Goal: Information Seeking & Learning: Learn about a topic

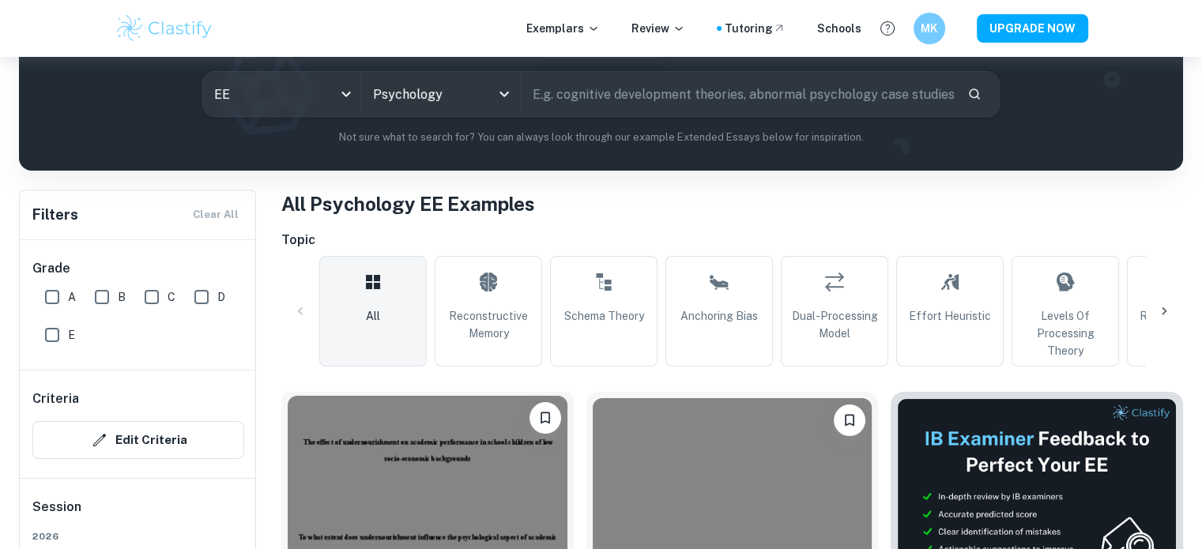
scroll to position [395, 0]
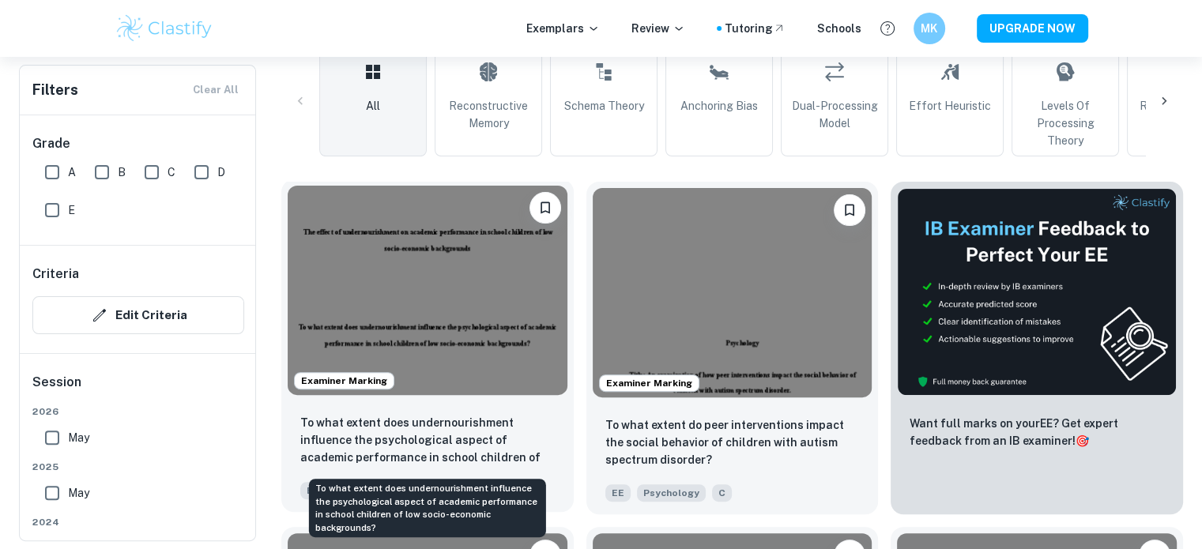
click at [459, 438] on p "To what extent does undernourishment influence the psychological aspect of acad…" at bounding box center [427, 441] width 255 height 54
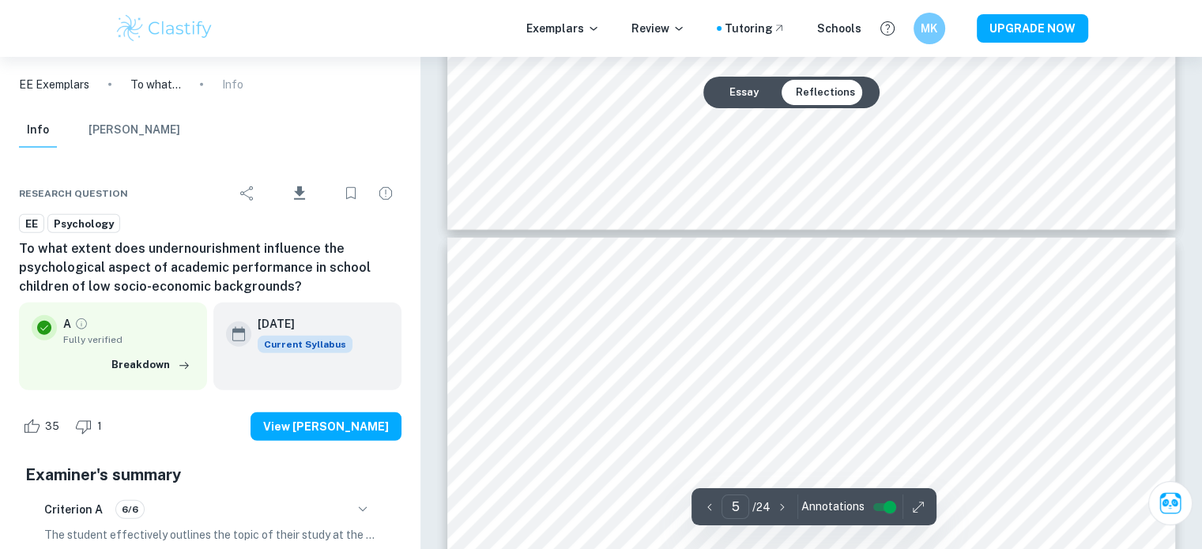
scroll to position [4348, 0]
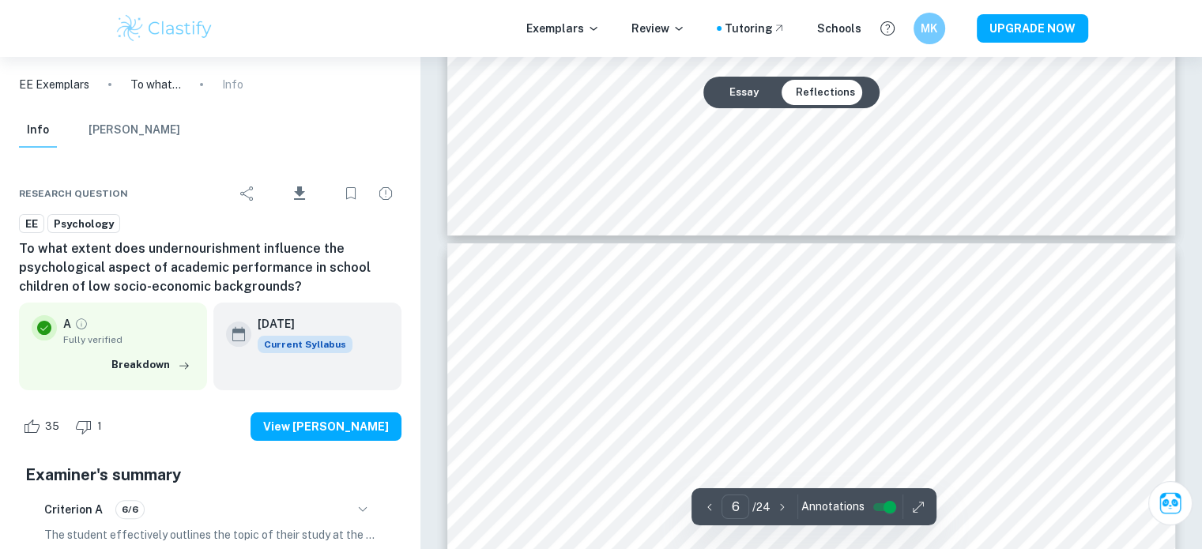
type input "7"
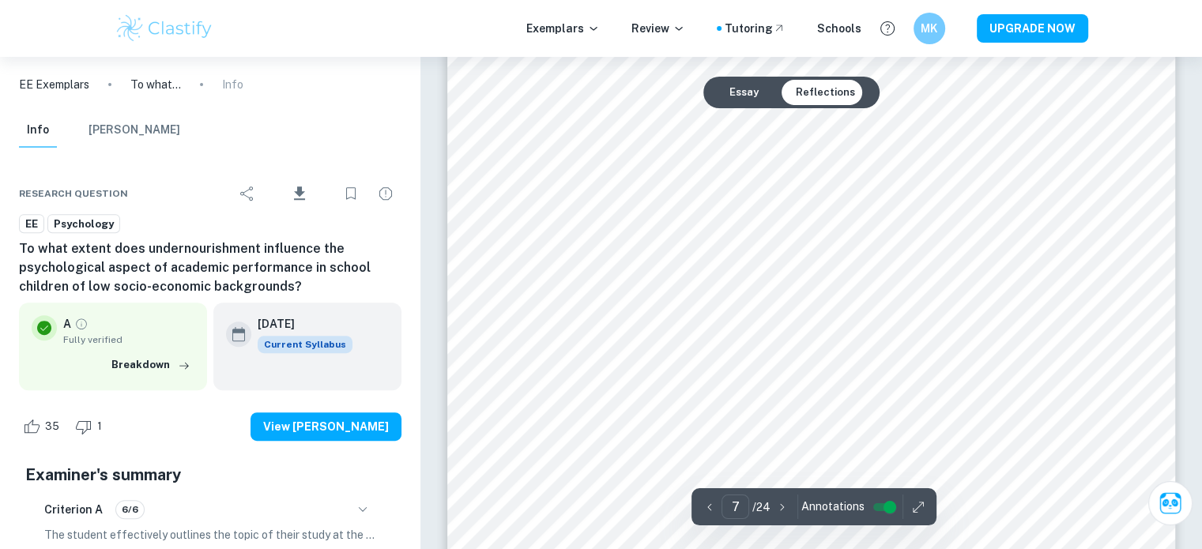
scroll to position [6719, 0]
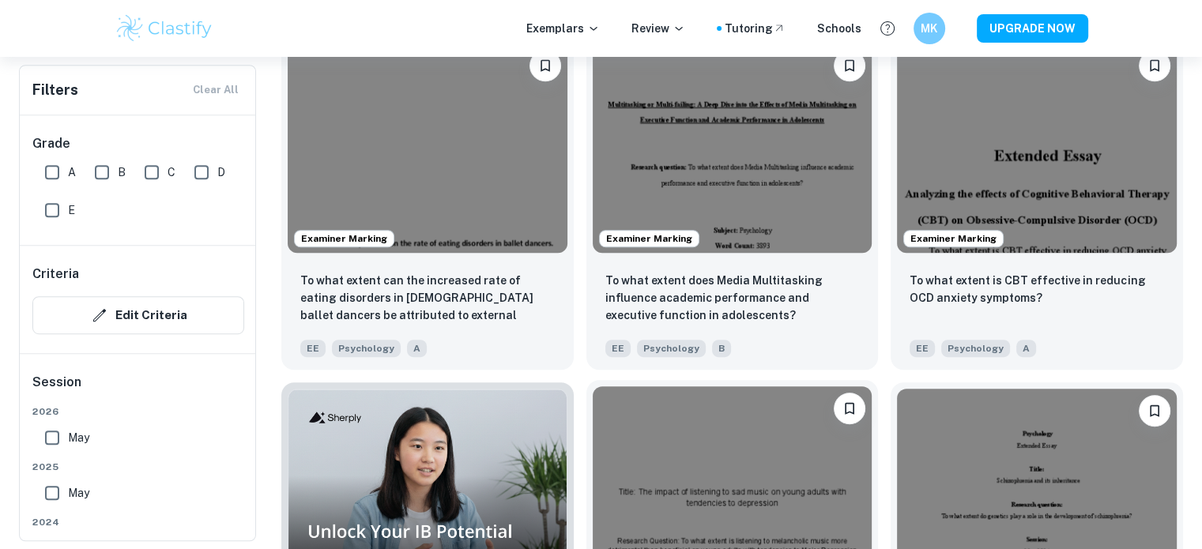
scroll to position [949, 0]
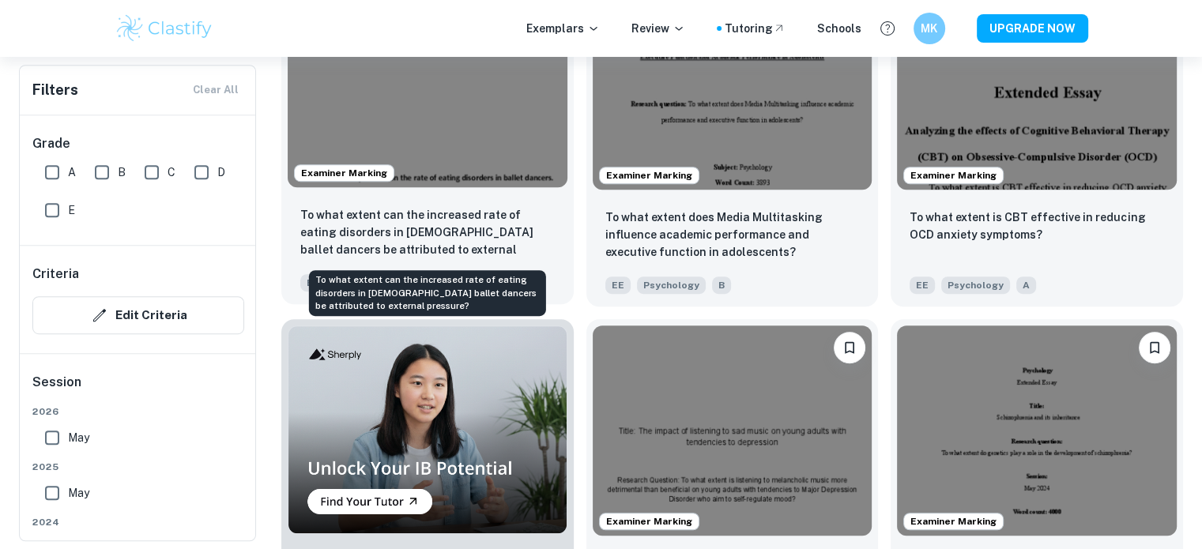
click at [352, 237] on p "To what extent can the increased rate of eating disorders in [DEMOGRAPHIC_DATA]…" at bounding box center [427, 233] width 255 height 54
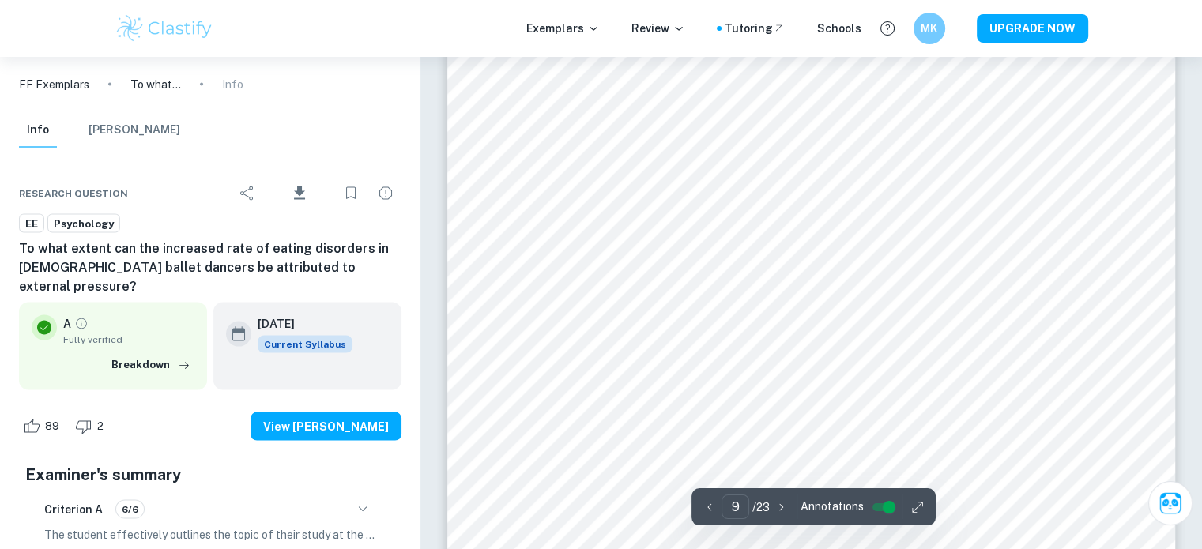
scroll to position [9012, 0]
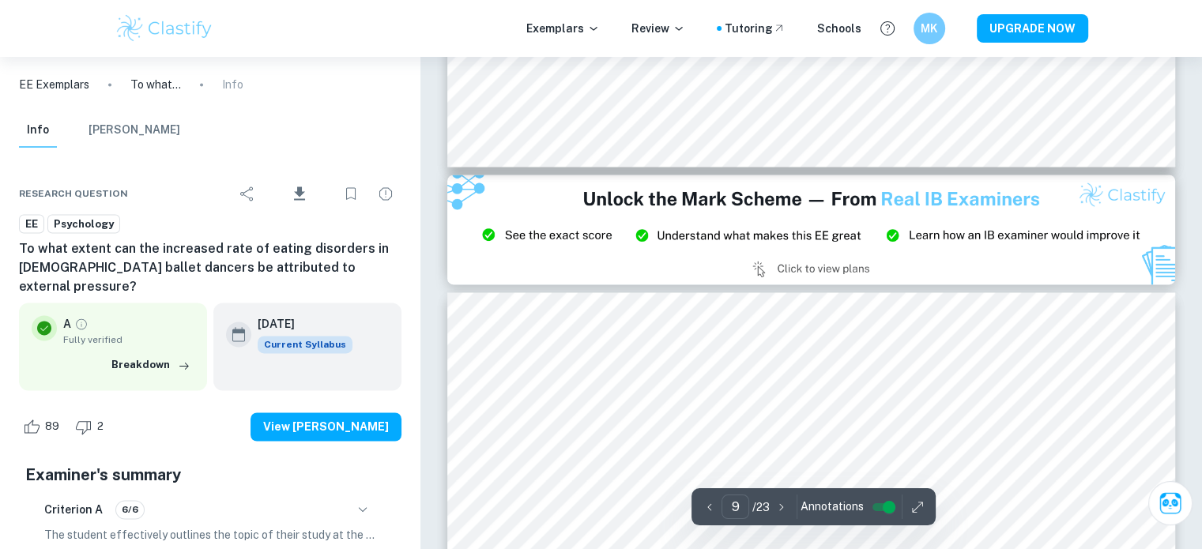
type input "8"
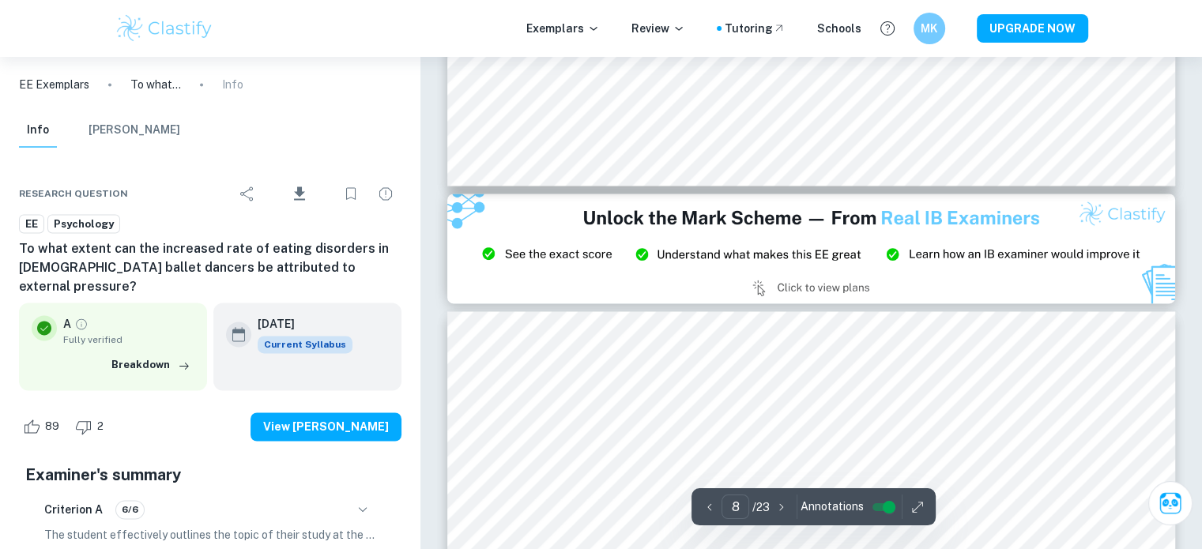
scroll to position [8380, 0]
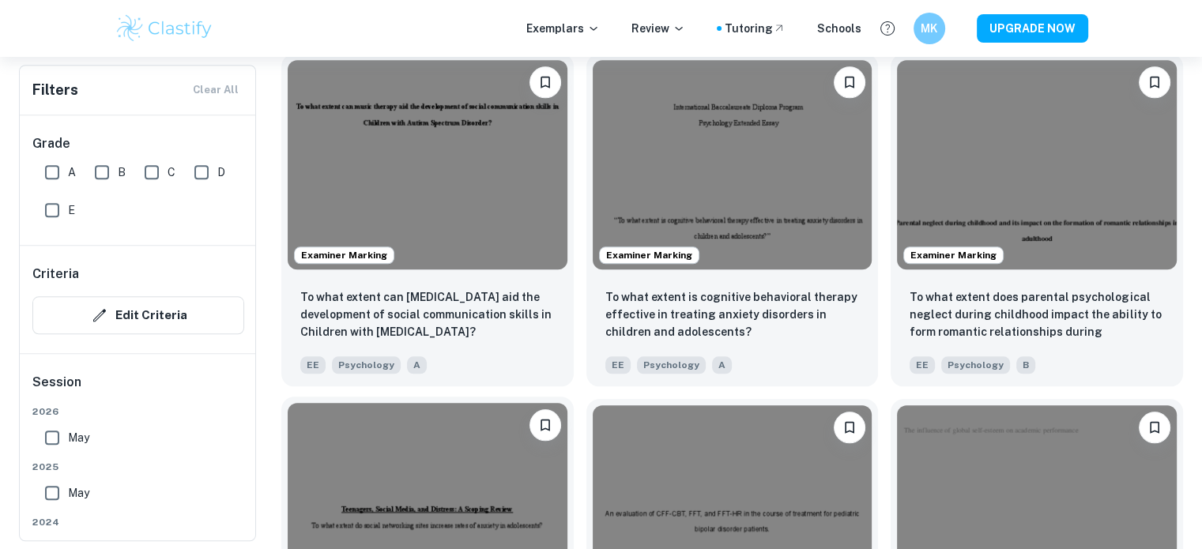
scroll to position [1581, 0]
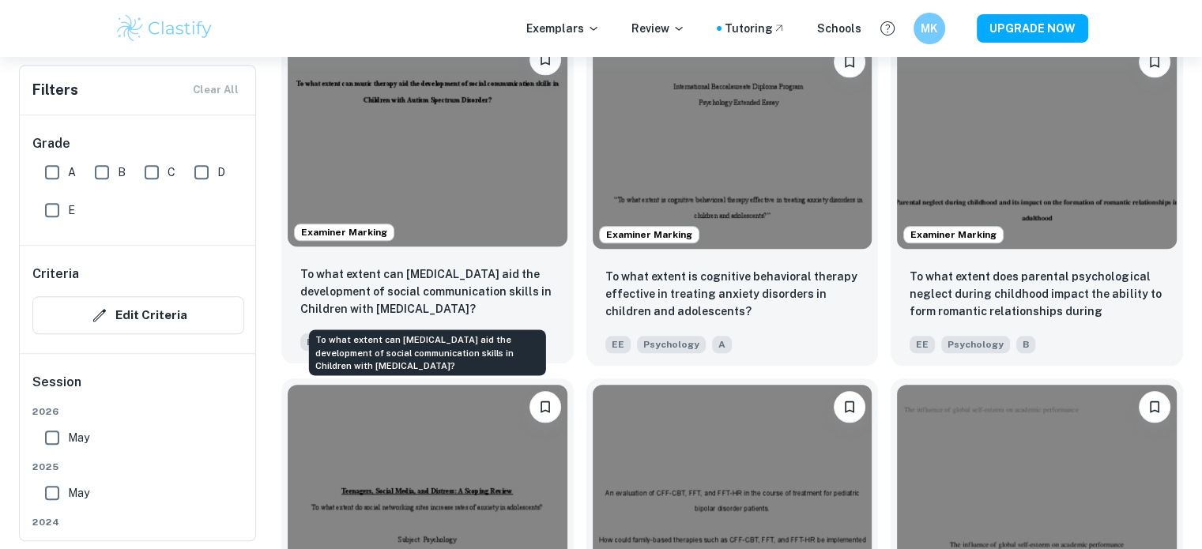
click at [411, 296] on p "To what extent can [MEDICAL_DATA] aid the development of social communication s…" at bounding box center [427, 292] width 255 height 52
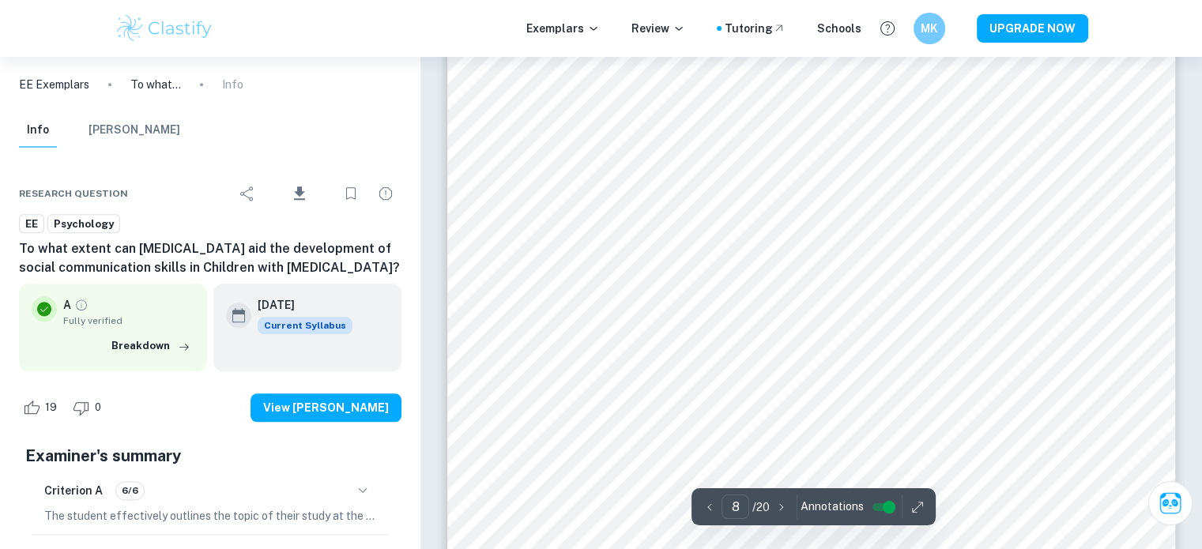
scroll to position [7826, 0]
type input "6"
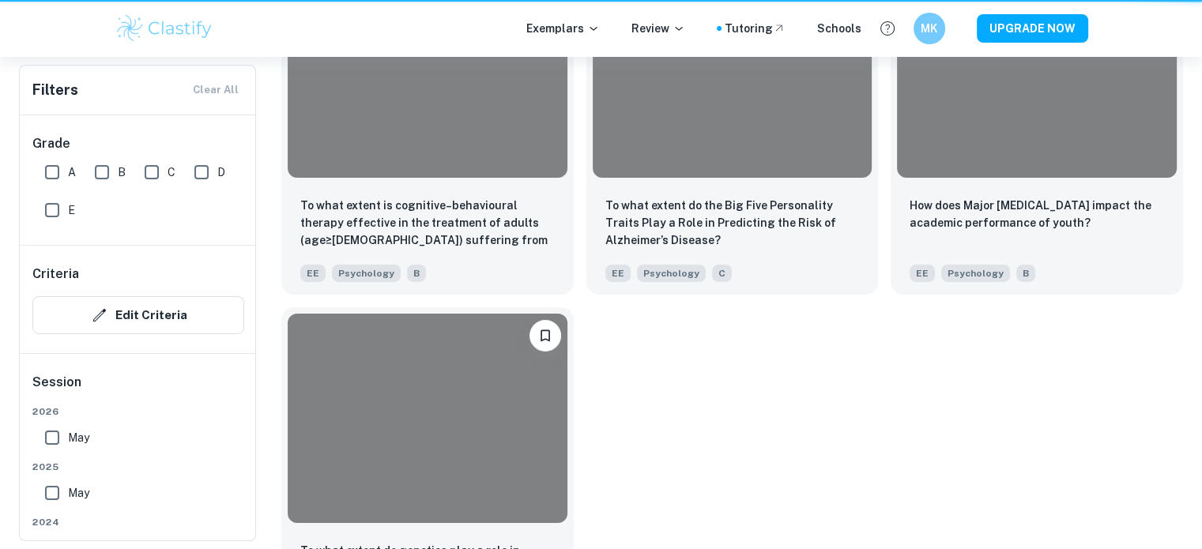
scroll to position [1581, 0]
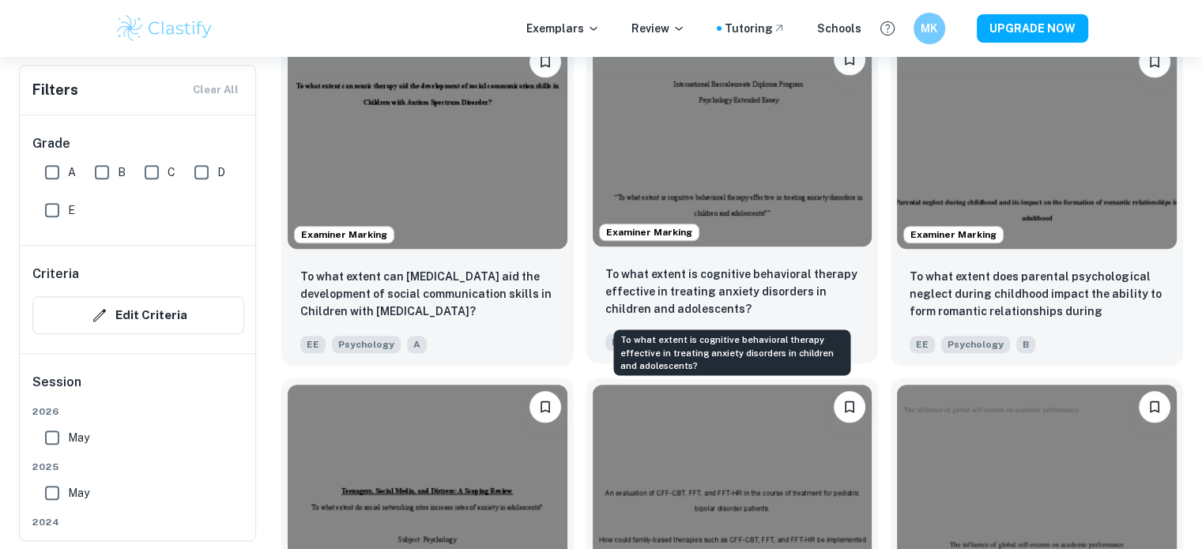
click at [730, 293] on p "To what extent is cognitive behavioral therapy effective in treating anxiety di…" at bounding box center [733, 292] width 255 height 52
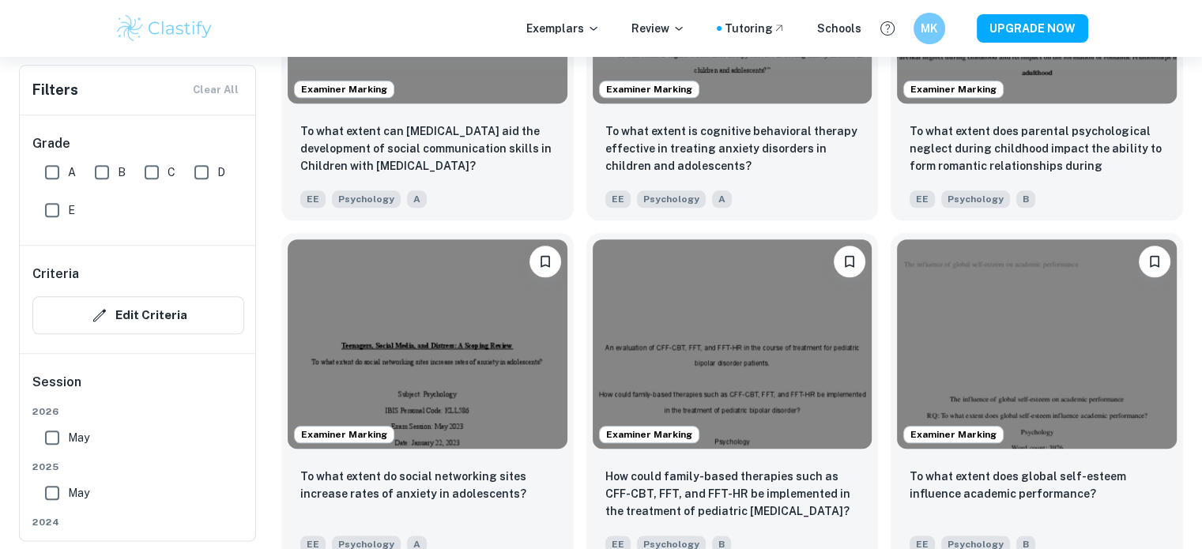
scroll to position [1897, 0]
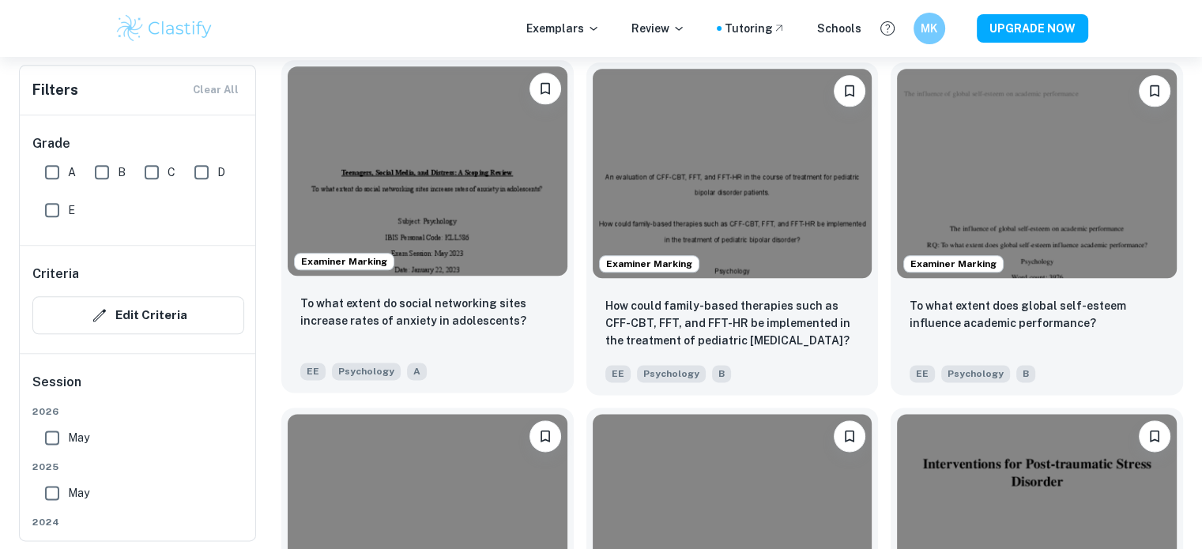
click at [364, 328] on p "To what extent do social networking sites increase rates of anxiety in adolesce…" at bounding box center [427, 312] width 255 height 35
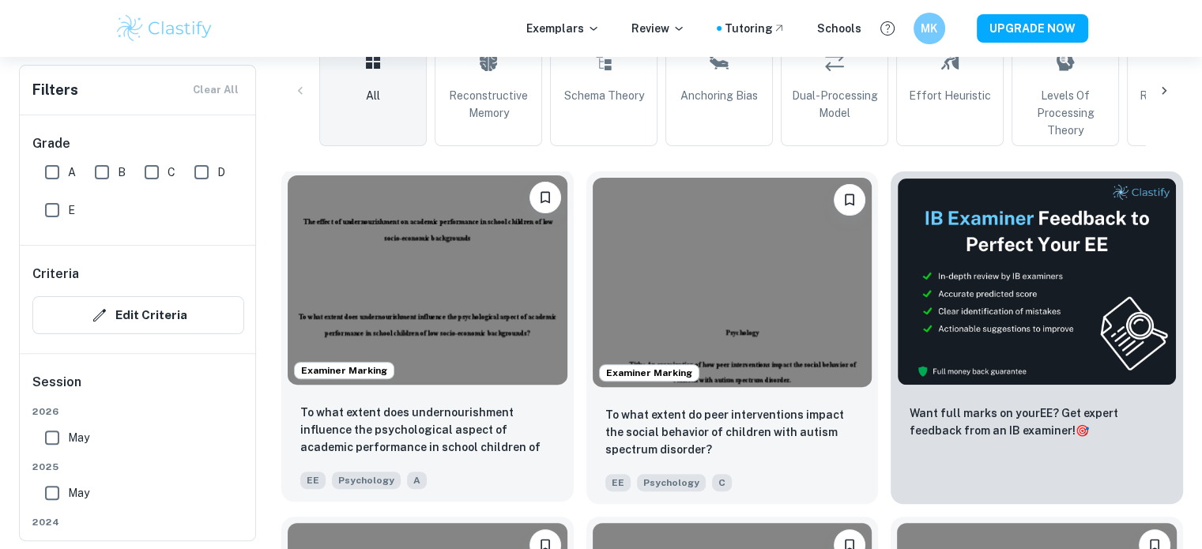
scroll to position [553, 0]
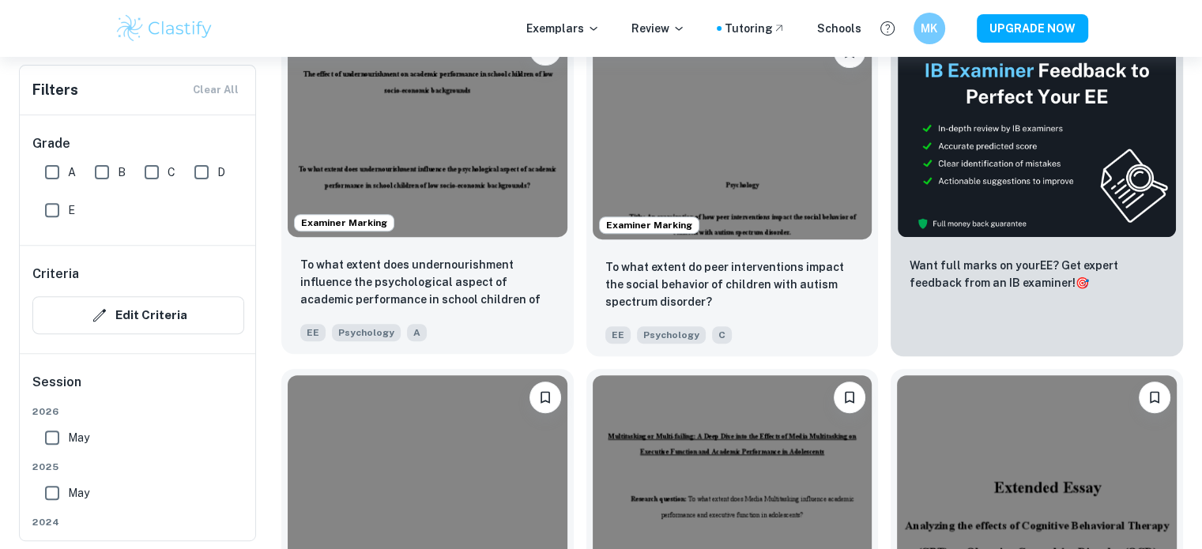
click at [443, 274] on p "To what extent does undernourishment influence the psychological aspect of acad…" at bounding box center [427, 283] width 255 height 54
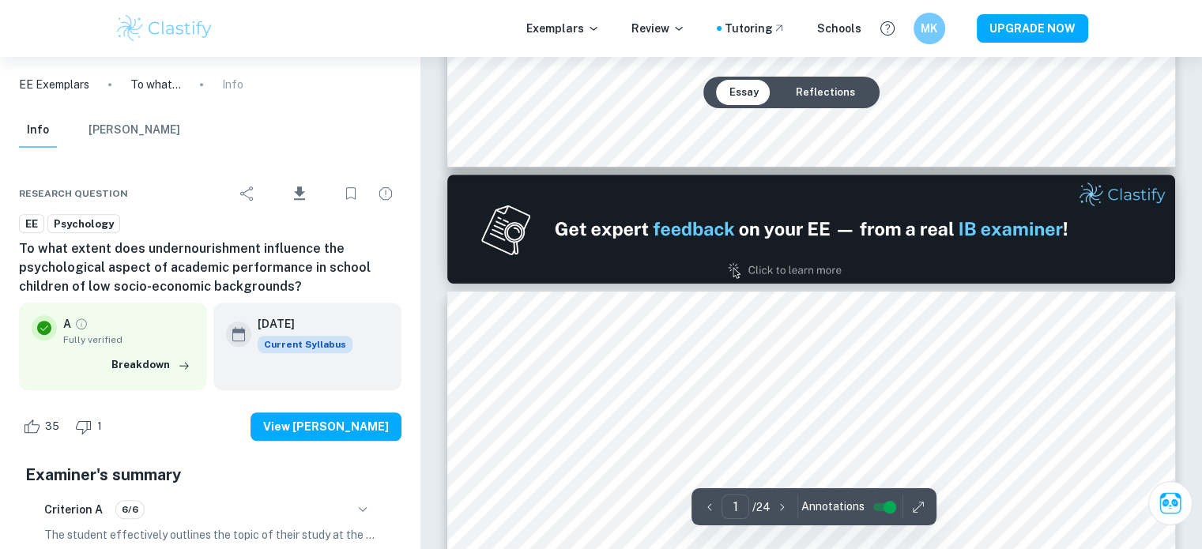
type input "2"
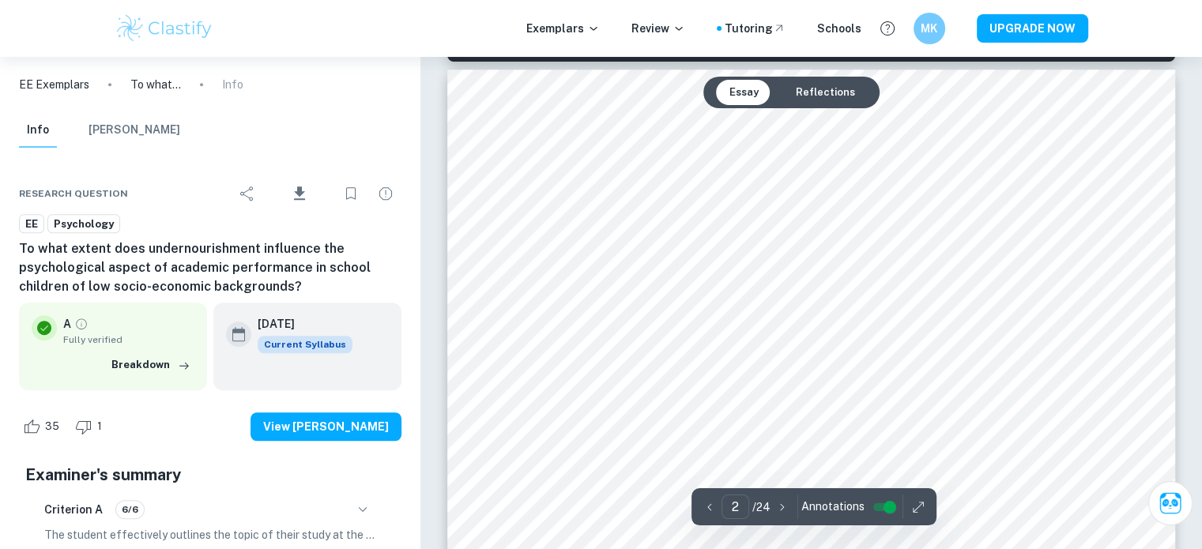
scroll to position [1186, 0]
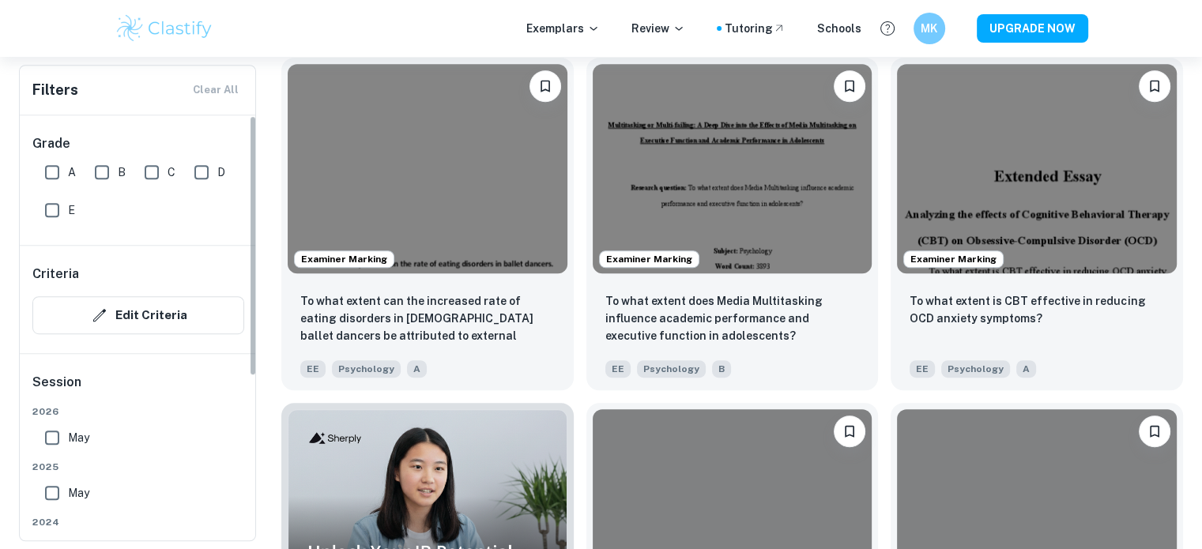
scroll to position [1028, 0]
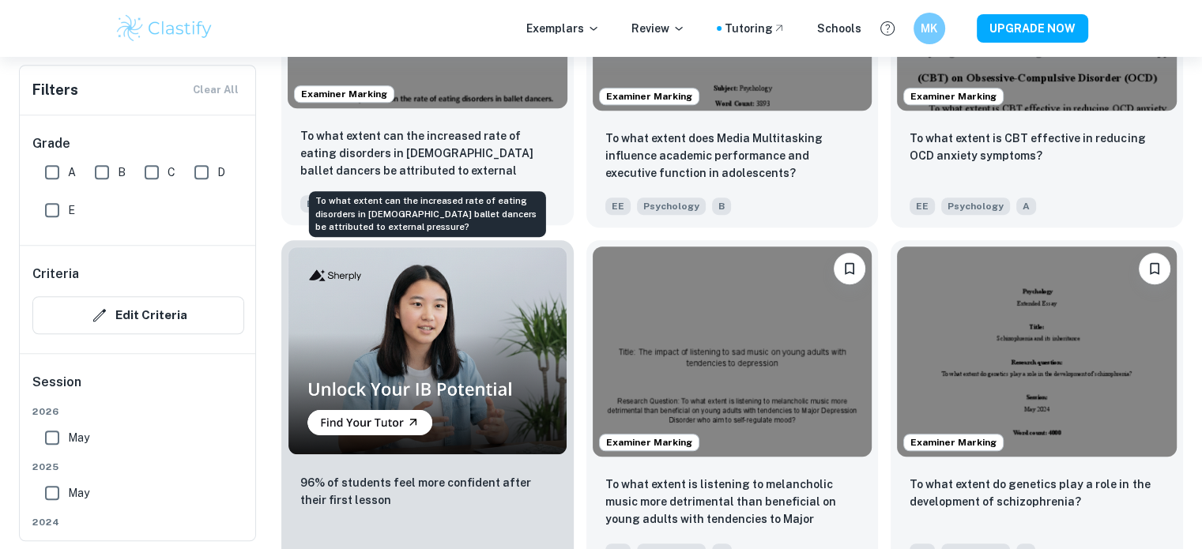
click at [445, 160] on p "To what extent can the increased rate of eating disorders in [DEMOGRAPHIC_DATA]…" at bounding box center [427, 154] width 255 height 54
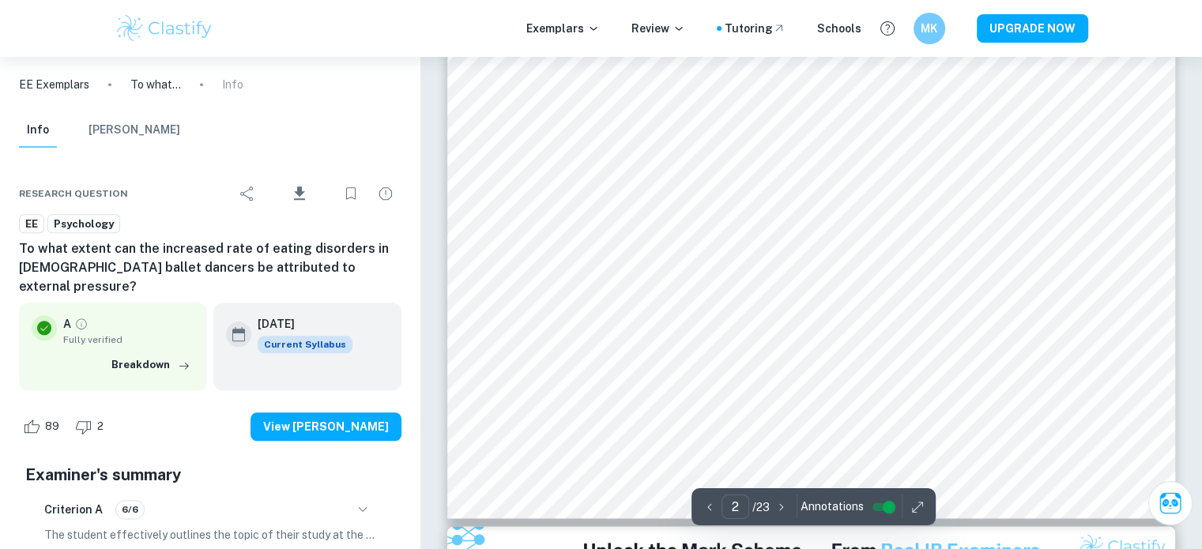
scroll to position [2293, 0]
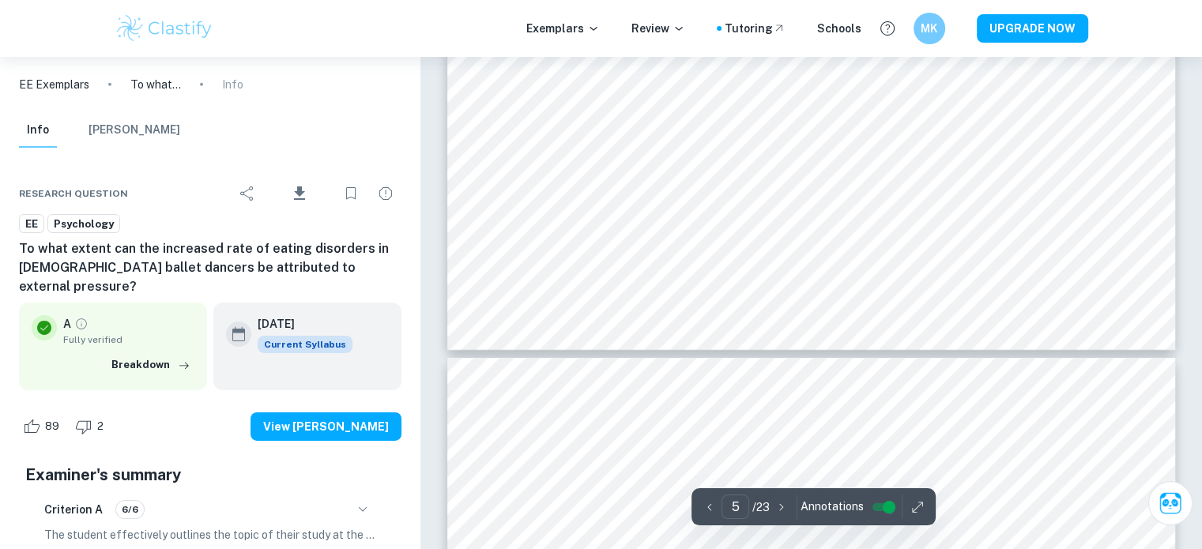
type input "6"
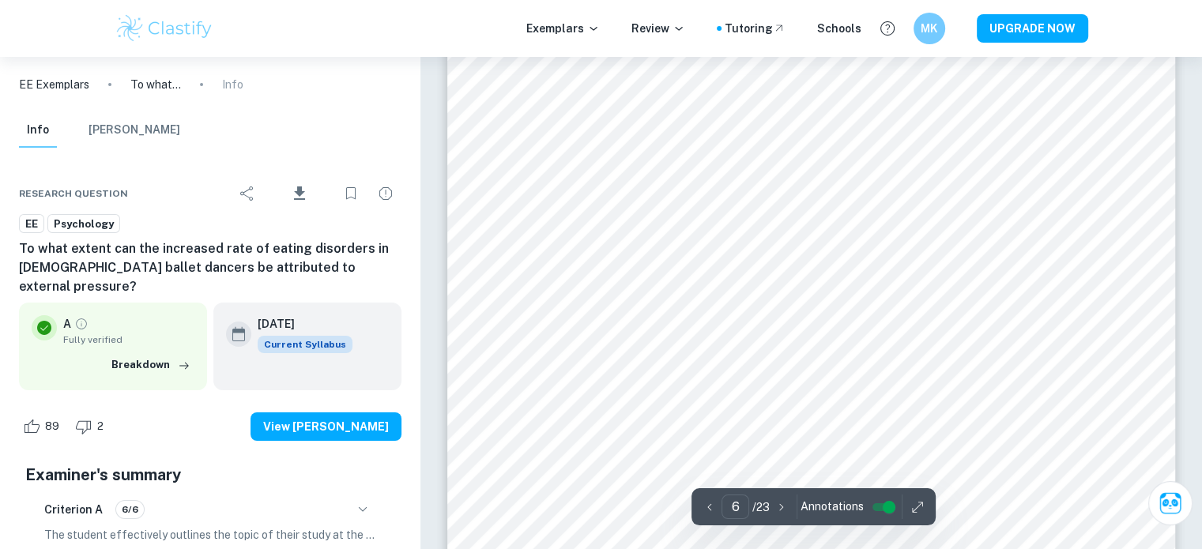
scroll to position [5534, 0]
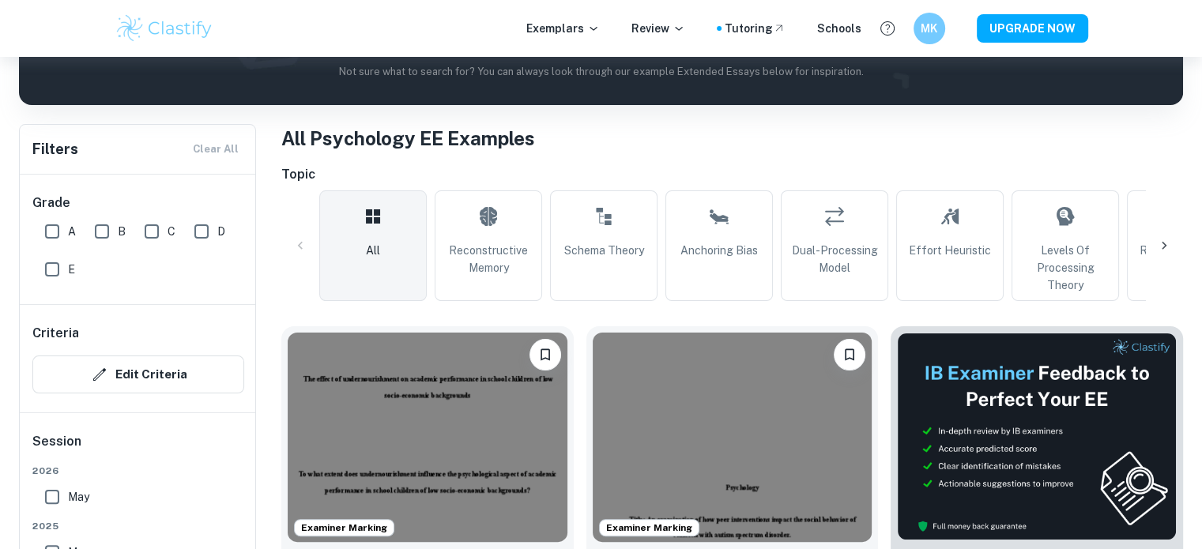
scroll to position [474, 0]
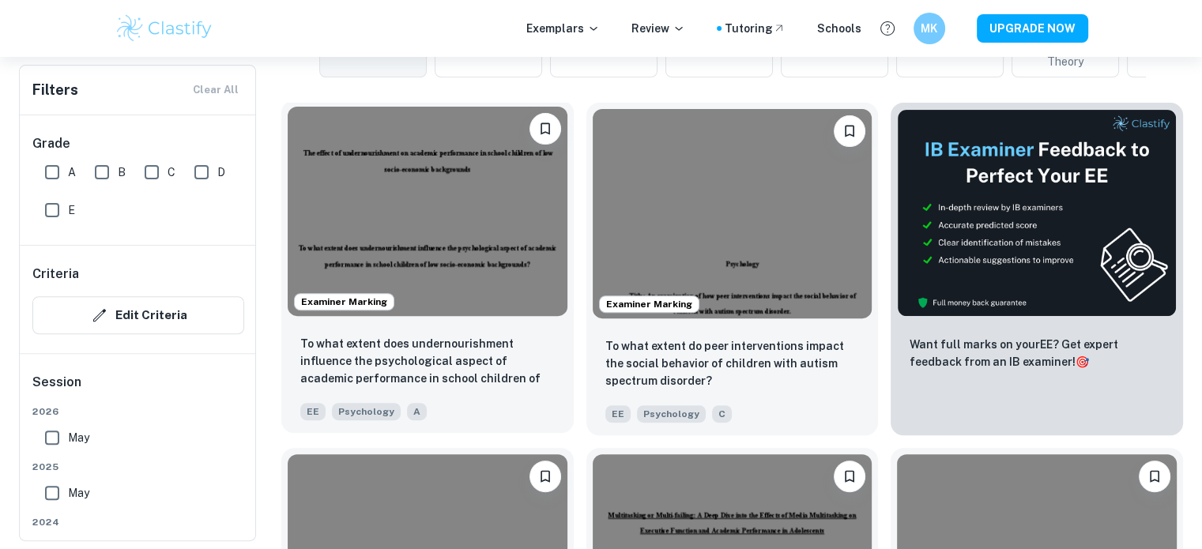
click at [462, 367] on p "To what extent does undernourishment influence the psychological aspect of acad…" at bounding box center [427, 362] width 255 height 54
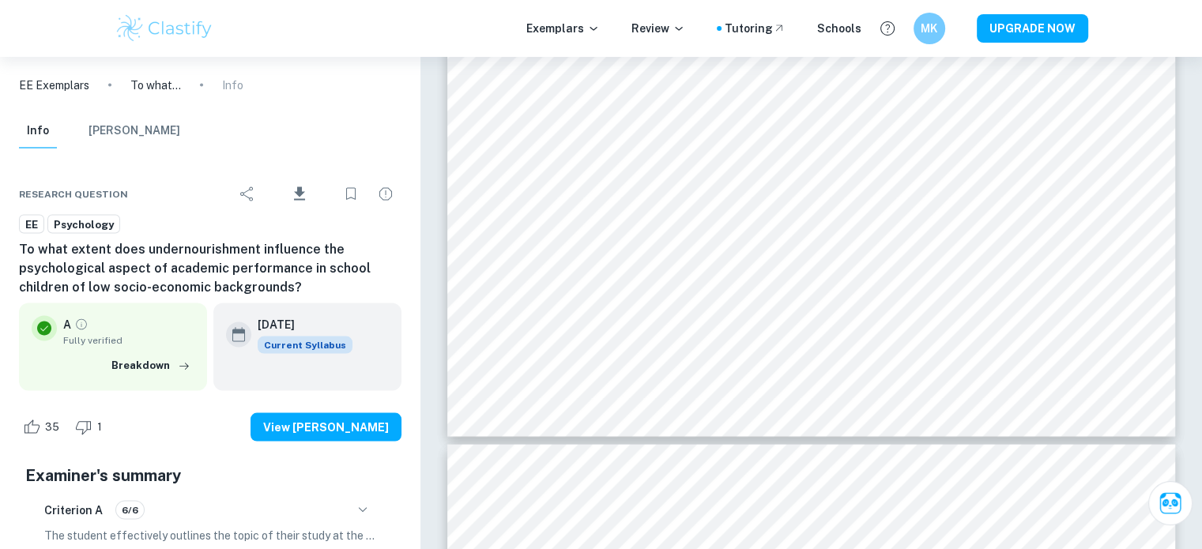
scroll to position [3004, 0]
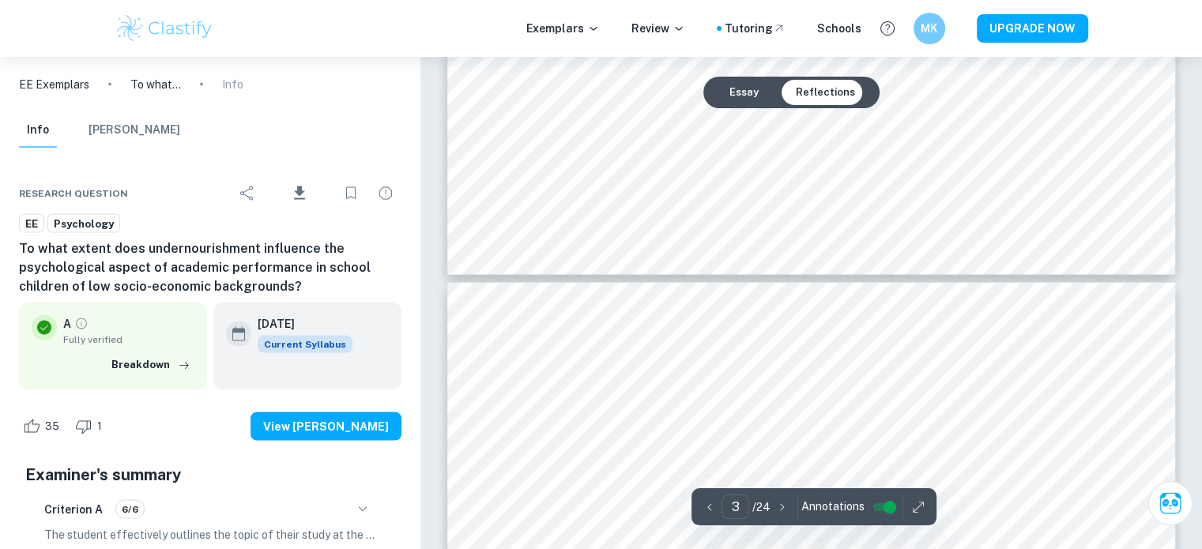
type input "4"
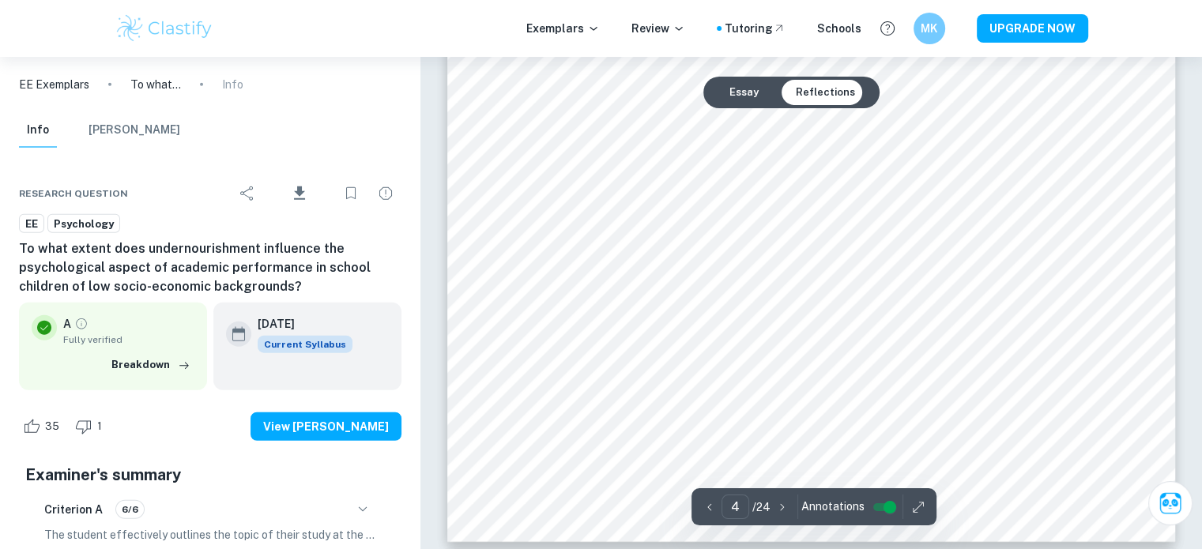
scroll to position [3874, 0]
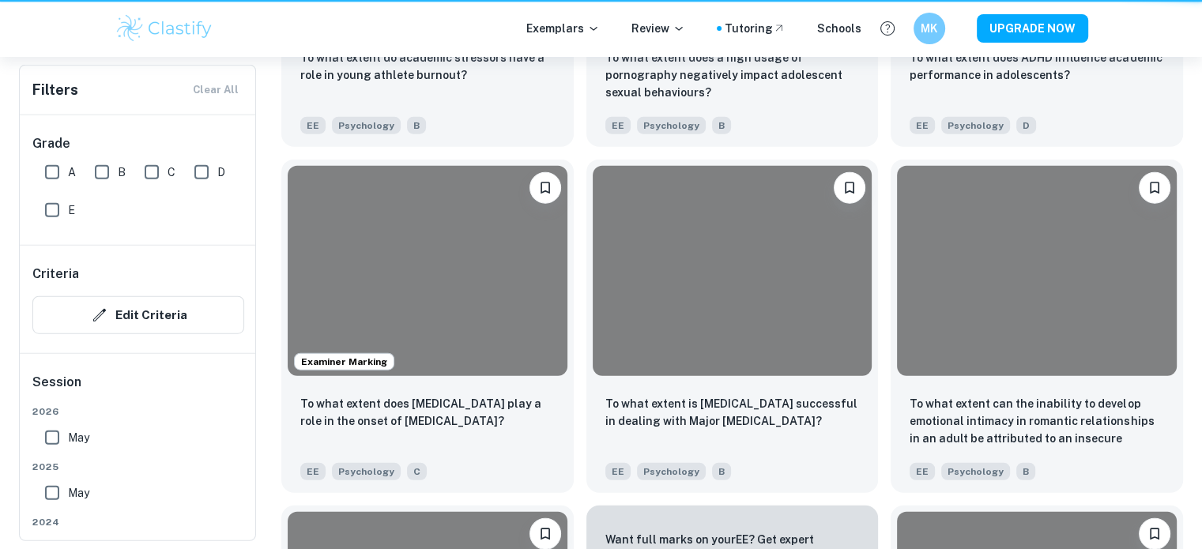
scroll to position [474, 0]
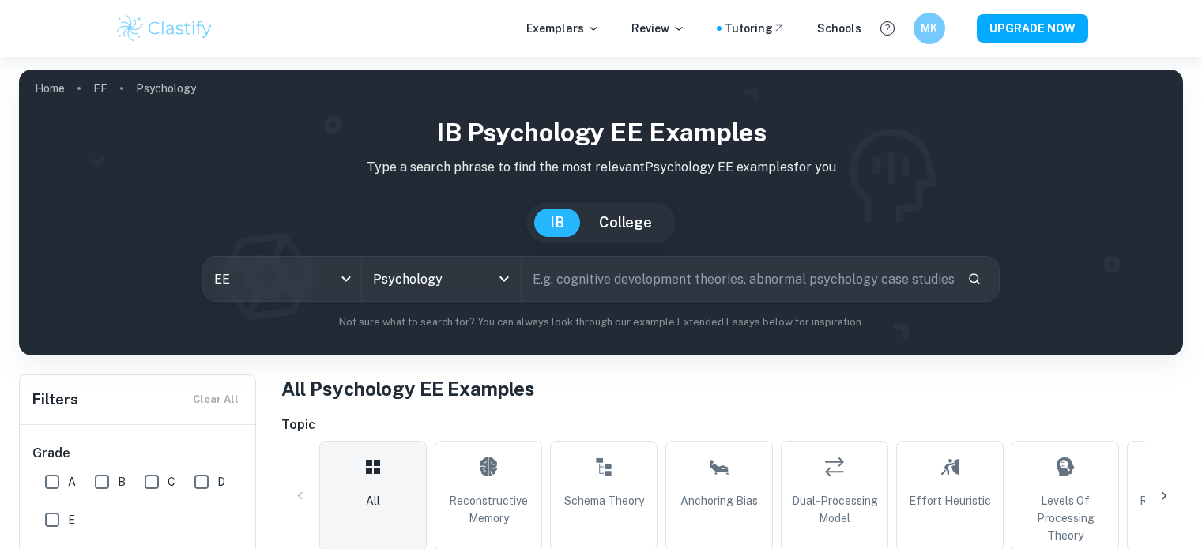
scroll to position [553, 0]
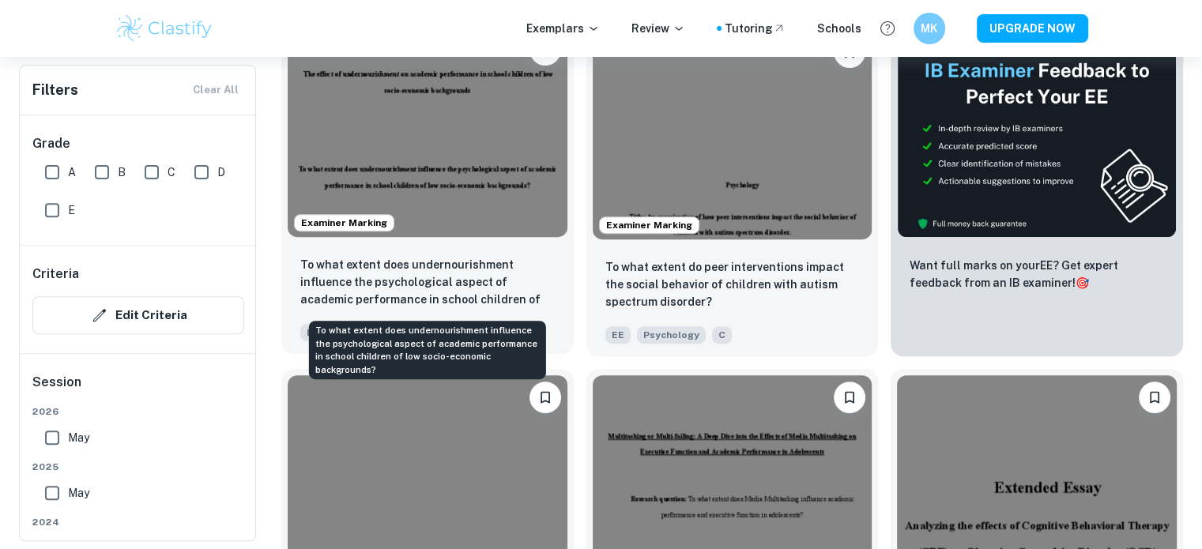
click at [475, 273] on p "To what extent does undernourishment influence the psychological aspect of acad…" at bounding box center [427, 283] width 255 height 54
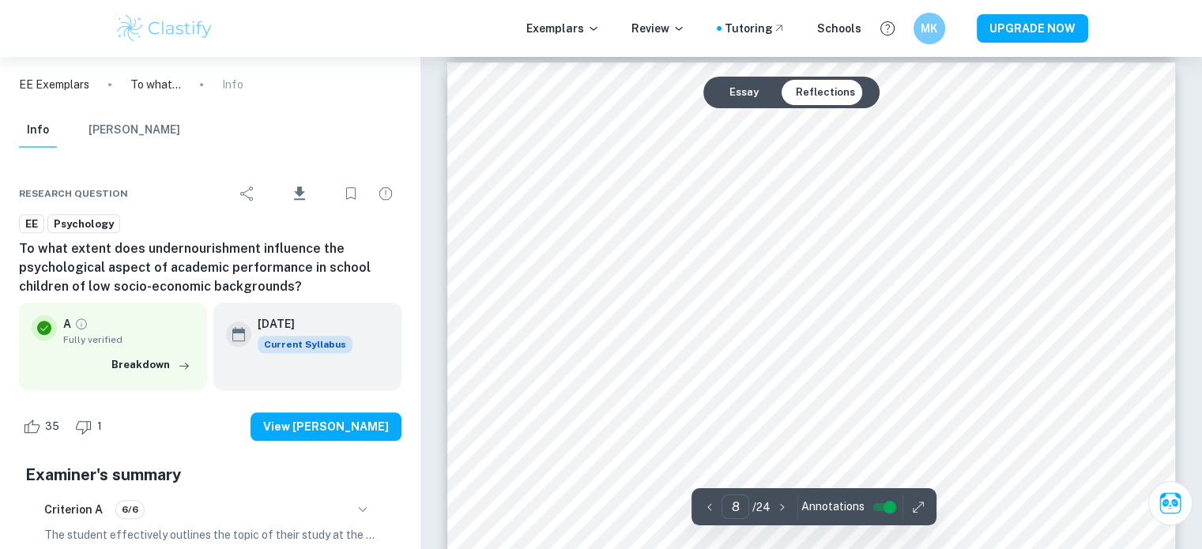
scroll to position [7589, 0]
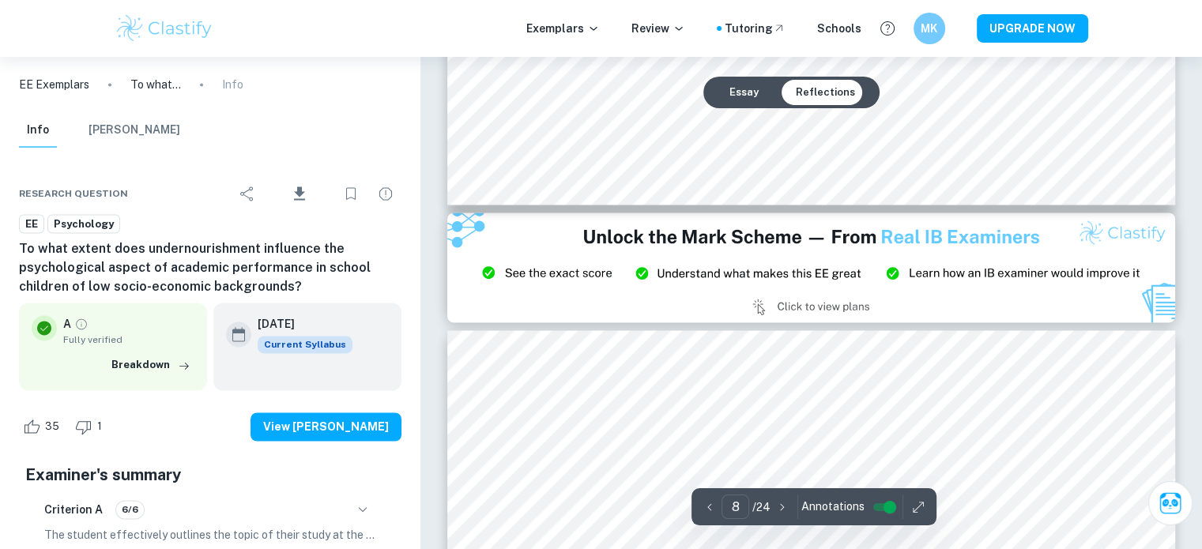
type input "9"
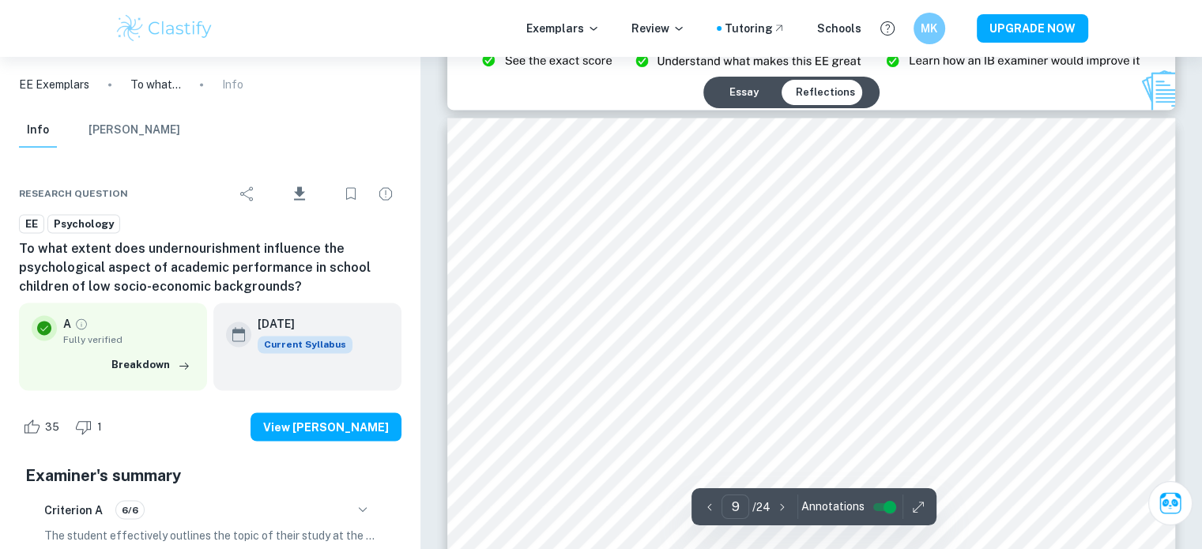
scroll to position [8696, 0]
